Goal: Task Accomplishment & Management: Manage account settings

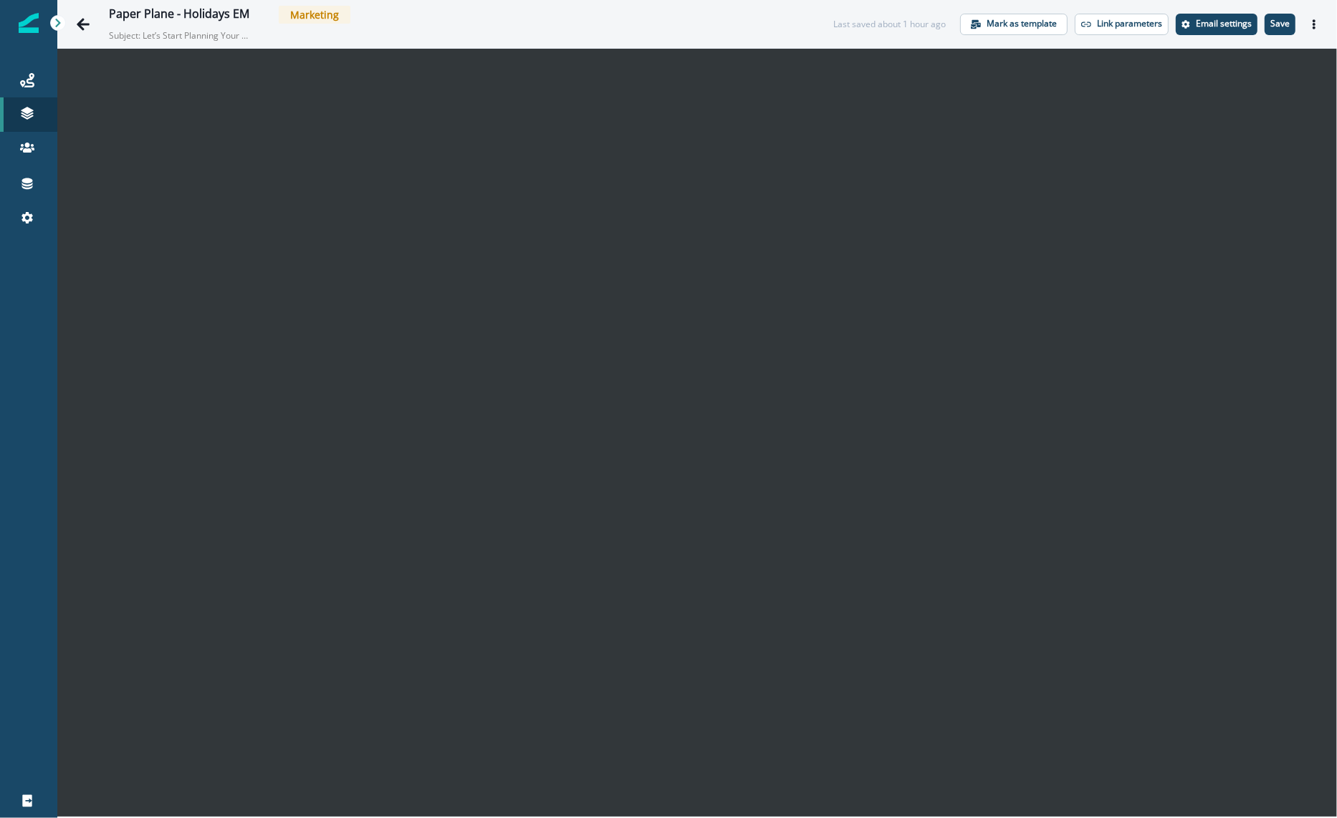
click at [731, 31] on div "Paper Plane - Holidays EM Marketing Subject: Let’s Start Planning Your 2025 Cam…" at bounding box center [457, 24] width 696 height 37
click at [722, 24] on div "Paper Plane - Holidays EM Marketing Subject: Let’s Start Planning Your 2025 Cam…" at bounding box center [457, 24] width 696 height 37
click at [668, 27] on div "Paper Plane - Holidays EM Marketing Subject: Let’s Start Planning Your 2025 Cam…" at bounding box center [457, 24] width 696 height 37
drag, startPoint x: 21, startPoint y: 428, endPoint x: 11, endPoint y: 424, distance: 10.0
click at [19, 428] on div at bounding box center [28, 518] width 57 height 532
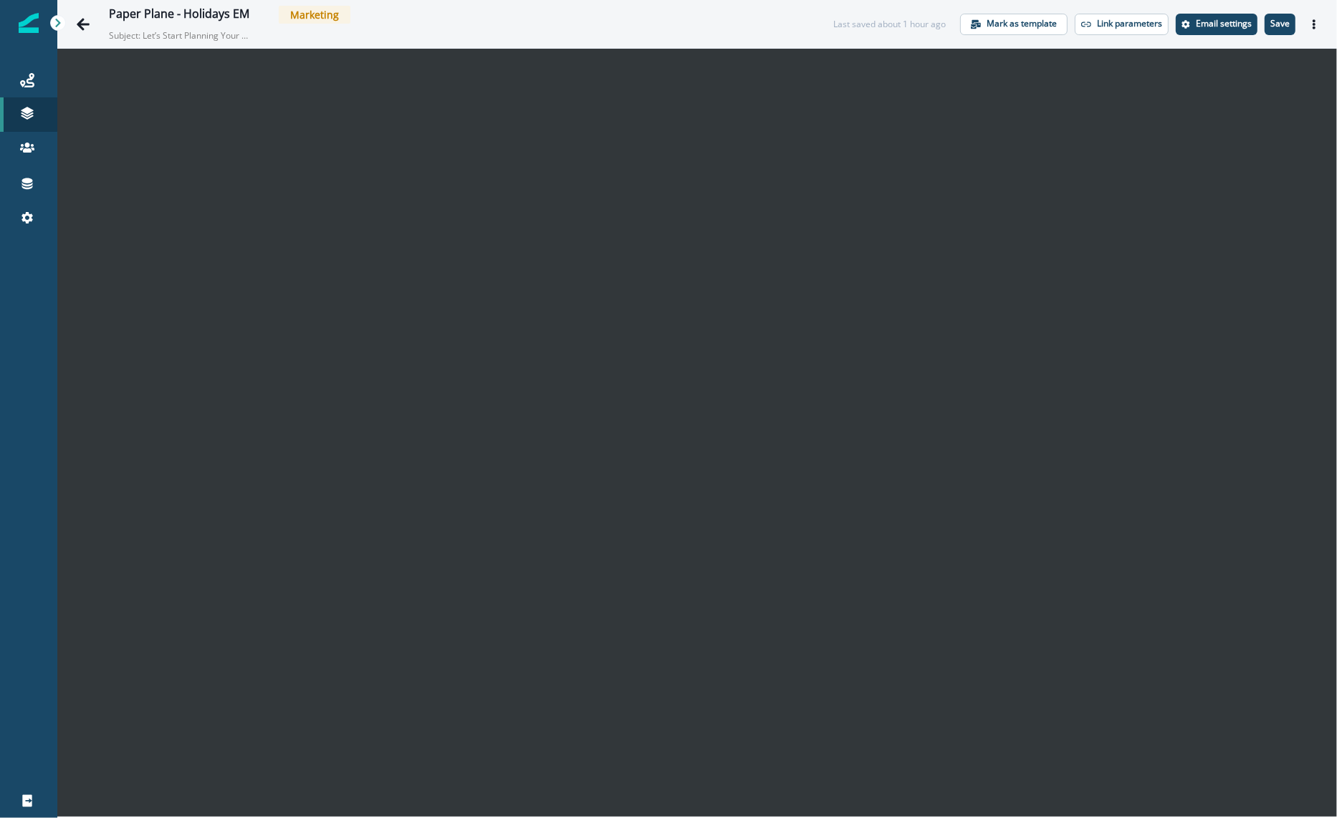
click at [739, 4] on div "Paper Plane - Holidays EM Marketing Subject: Let’s Start Planning Your 2025 Cam…" at bounding box center [697, 24] width 1280 height 48
click at [737, 14] on div "Paper Plane - Holidays EM Marketing" at bounding box center [457, 15] width 696 height 18
click at [737, 21] on div "Paper Plane - Holidays EM Marketing" at bounding box center [457, 15] width 696 height 18
click at [805, 44] on div "Paper Plane - Holidays EM Marketing Subject: Let’s Start Planning Your 2025 Cam…" at bounding box center [697, 24] width 1280 height 48
click at [795, 34] on div "Paper Plane - Holidays EM Marketing Subject: Let’s Start Planning Your 2025 Cam…" at bounding box center [457, 24] width 696 height 37
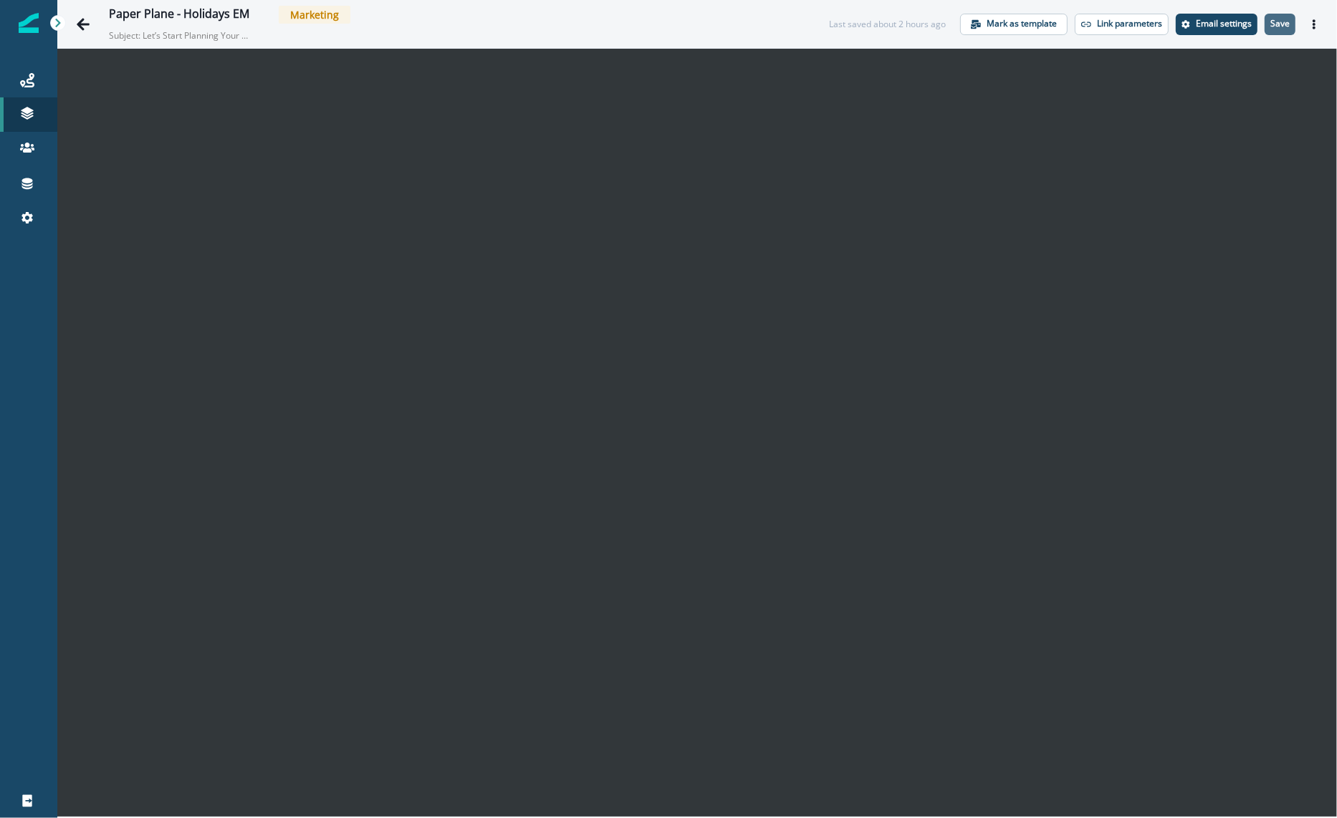
click at [1273, 24] on p "Save" at bounding box center [1279, 24] width 19 height 10
click at [1281, 22] on p "Save" at bounding box center [1279, 24] width 19 height 10
click at [80, 19] on icon "Go back" at bounding box center [83, 24] width 14 height 14
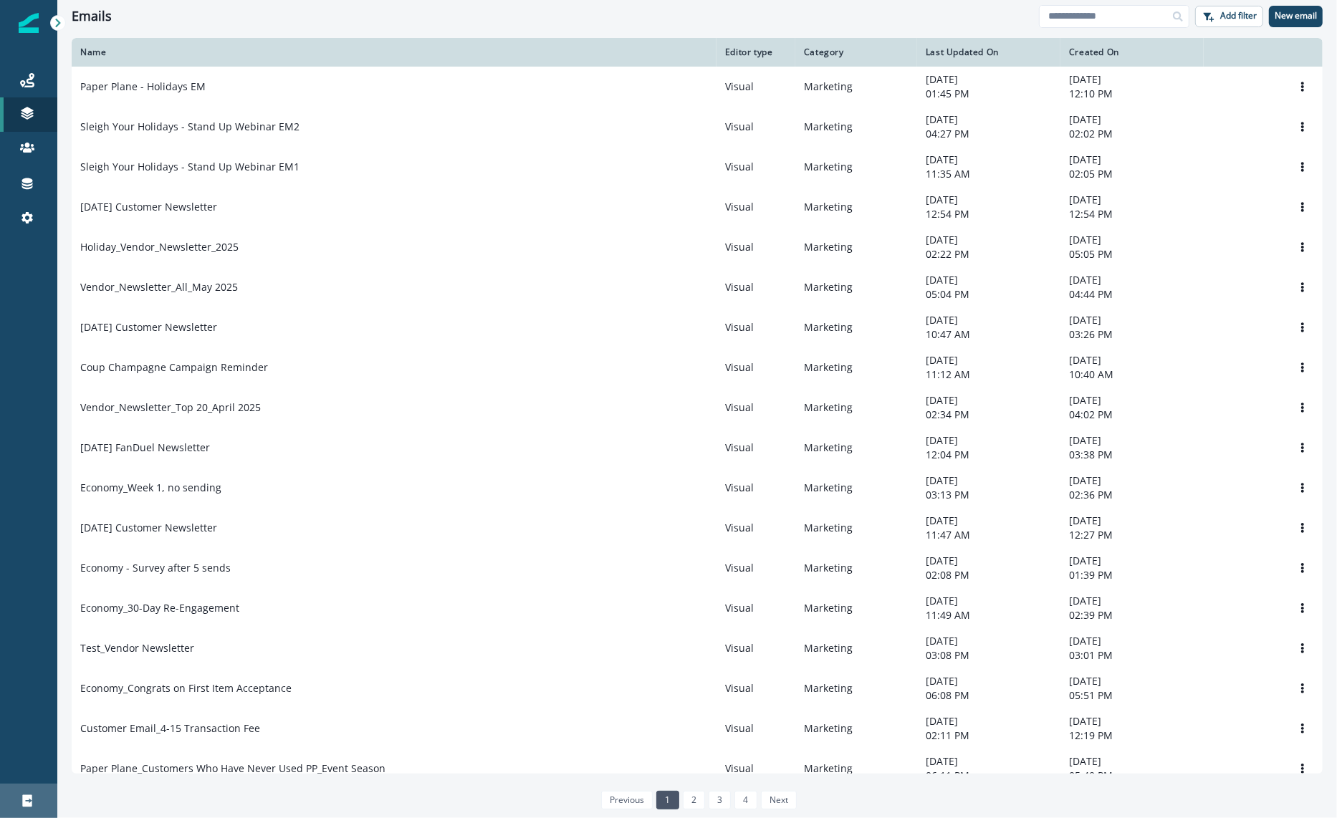
click at [43, 808] on div "Logout" at bounding box center [29, 801] width 46 height 17
